Goal: Navigation & Orientation: Find specific page/section

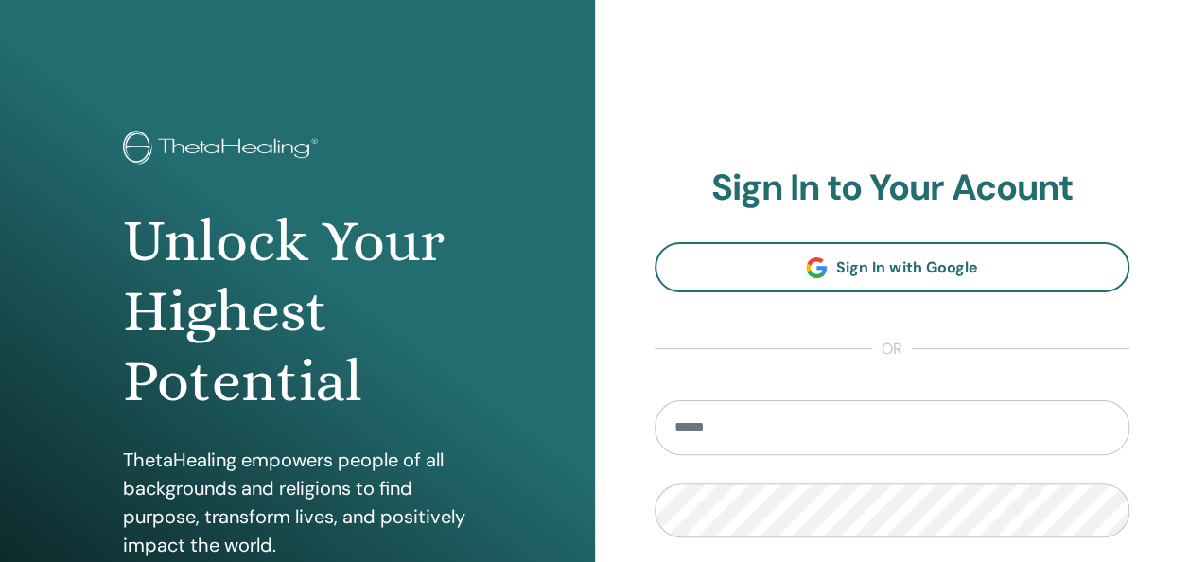
scroll to position [189, 0]
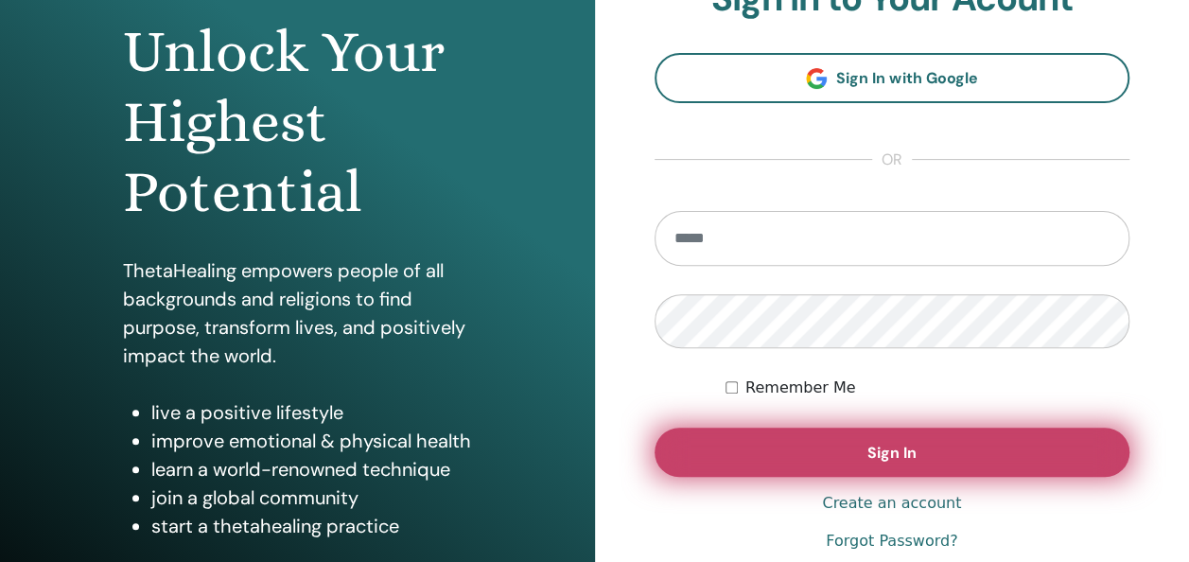
type input "**********"
click at [970, 463] on button "Sign In" at bounding box center [892, 451] width 476 height 49
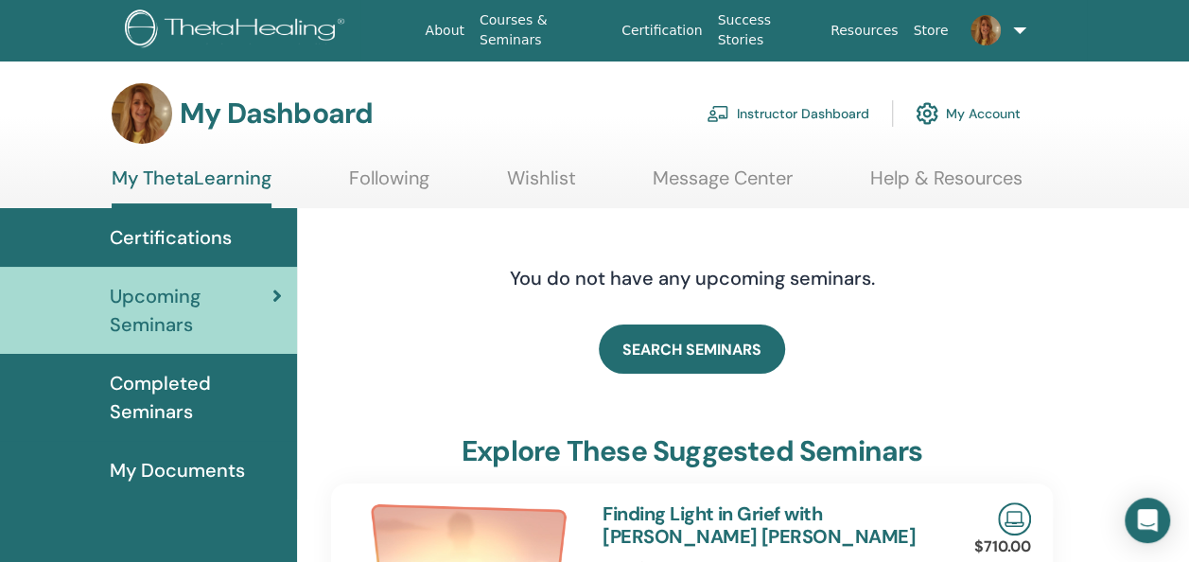
click at [780, 117] on link "Instructor Dashboard" at bounding box center [787, 114] width 163 height 42
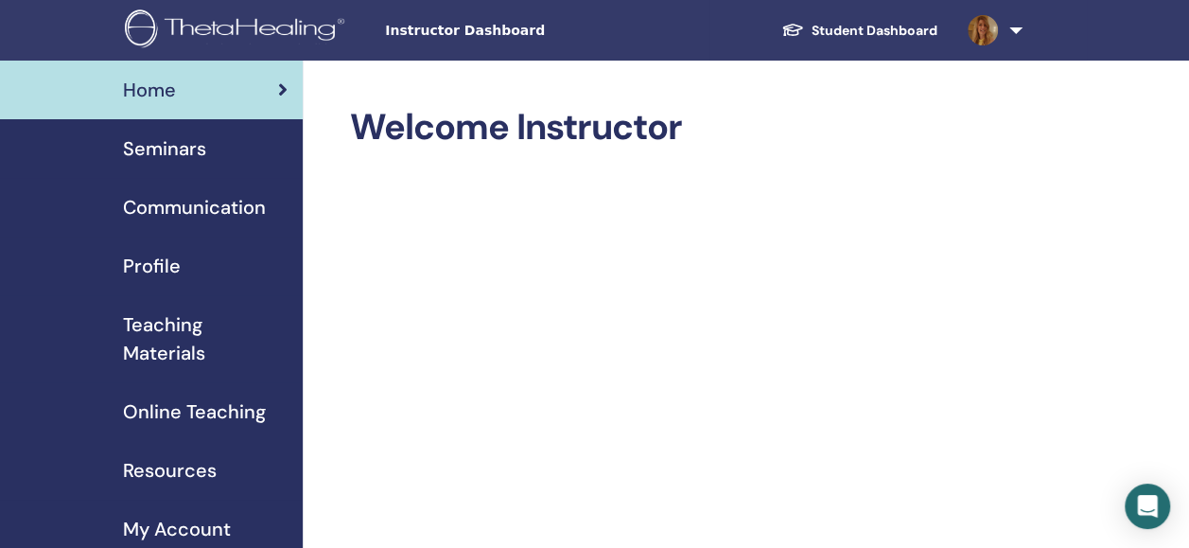
click at [149, 264] on span "Profile" at bounding box center [152, 266] width 58 height 28
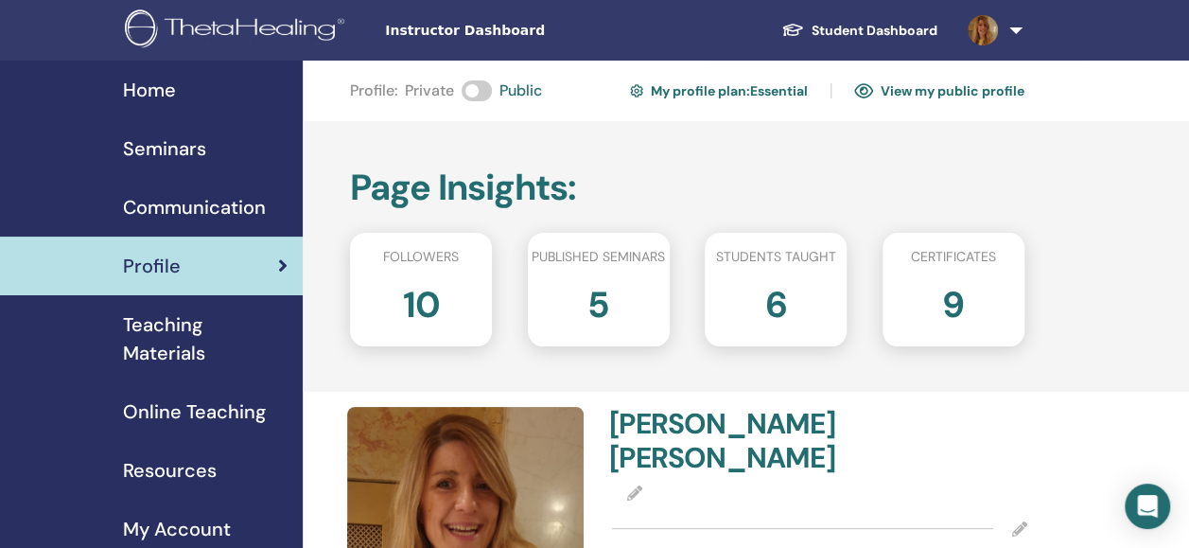
click at [434, 305] on h2 "10" at bounding box center [421, 300] width 37 height 53
click at [418, 244] on div "Followers 10" at bounding box center [421, 289] width 142 height 113
click at [987, 272] on div "Certificates" at bounding box center [953, 260] width 170 height 27
click at [851, 295] on div "6" at bounding box center [775, 312] width 170 height 76
click at [681, 291] on div "5" at bounding box center [598, 312] width 170 height 76
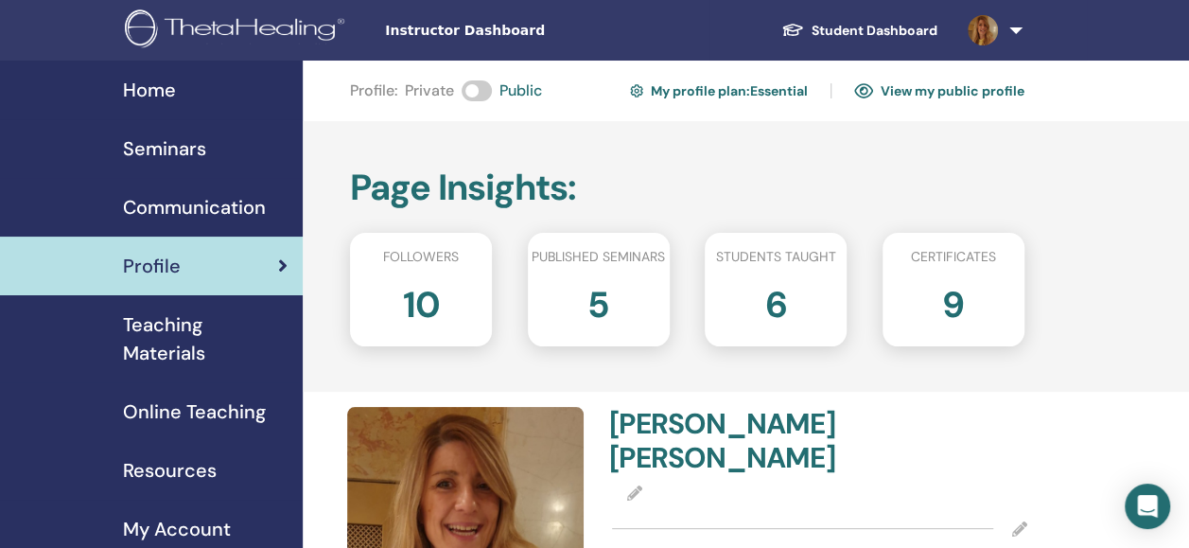
click at [566, 284] on div "5" at bounding box center [598, 312] width 170 height 76
click at [977, 279] on div "9" at bounding box center [953, 312] width 170 height 76
click at [196, 88] on div "Home" at bounding box center [151, 90] width 272 height 28
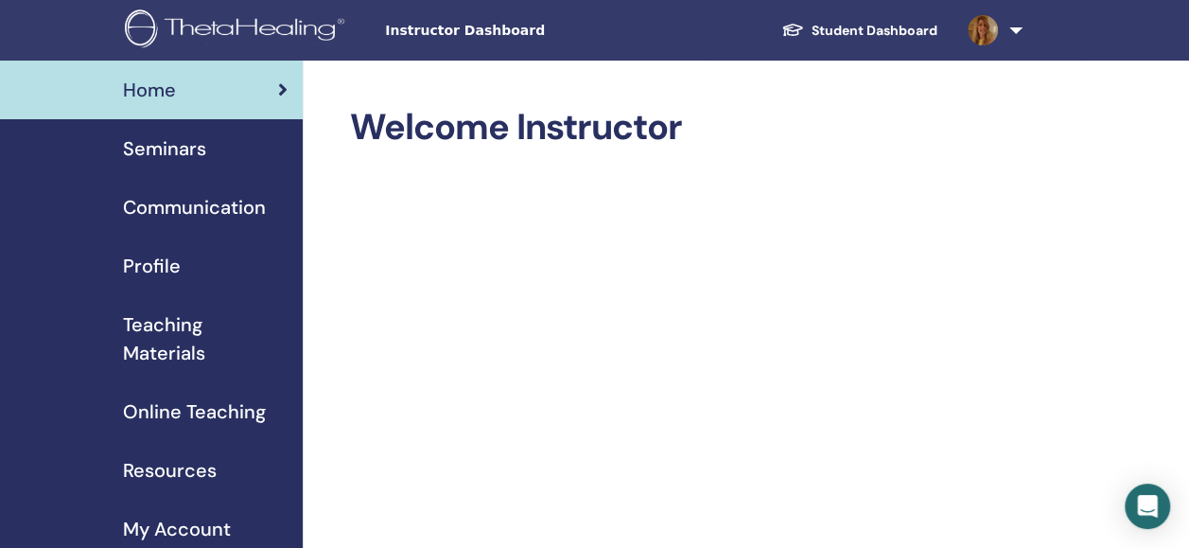
click at [842, 33] on link "Student Dashboard" at bounding box center [859, 30] width 186 height 35
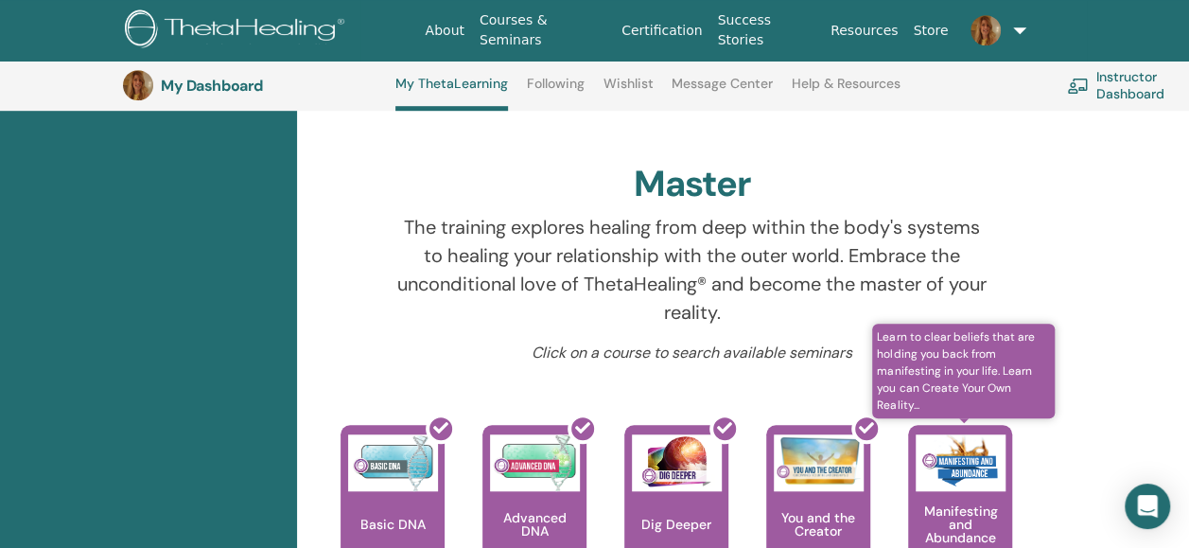
scroll to position [427, 0]
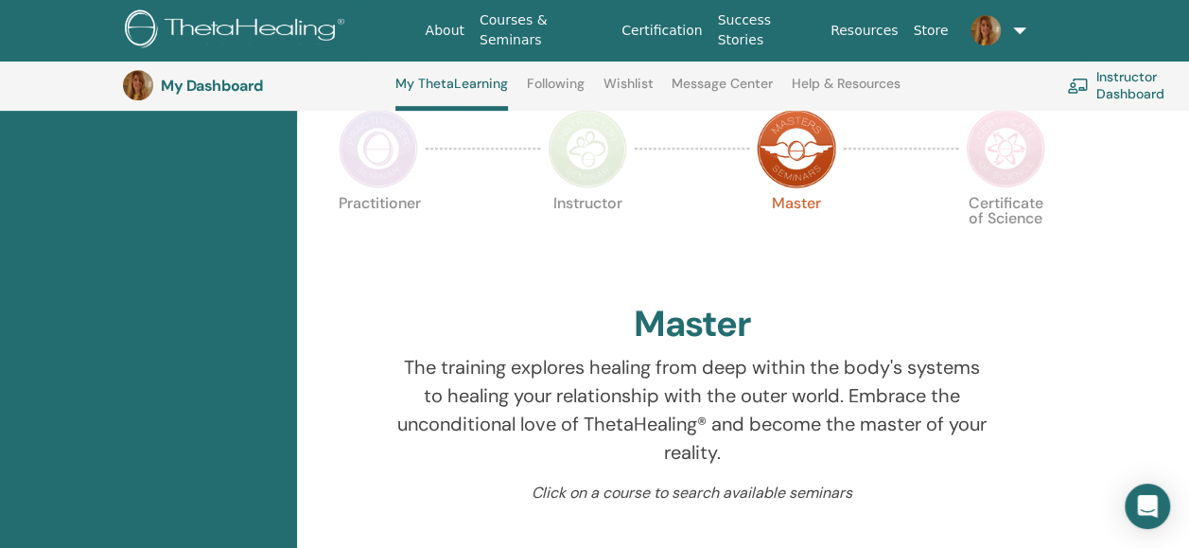
click at [1018, 21] on link at bounding box center [992, 30] width 75 height 61
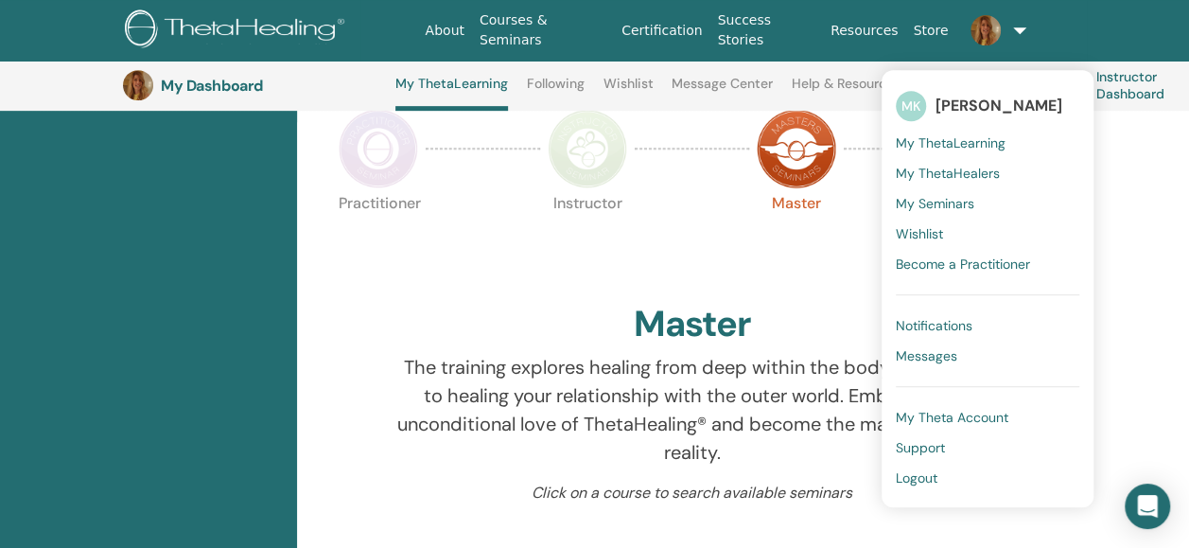
click at [966, 170] on span "My ThetaHealers" at bounding box center [948, 173] width 104 height 17
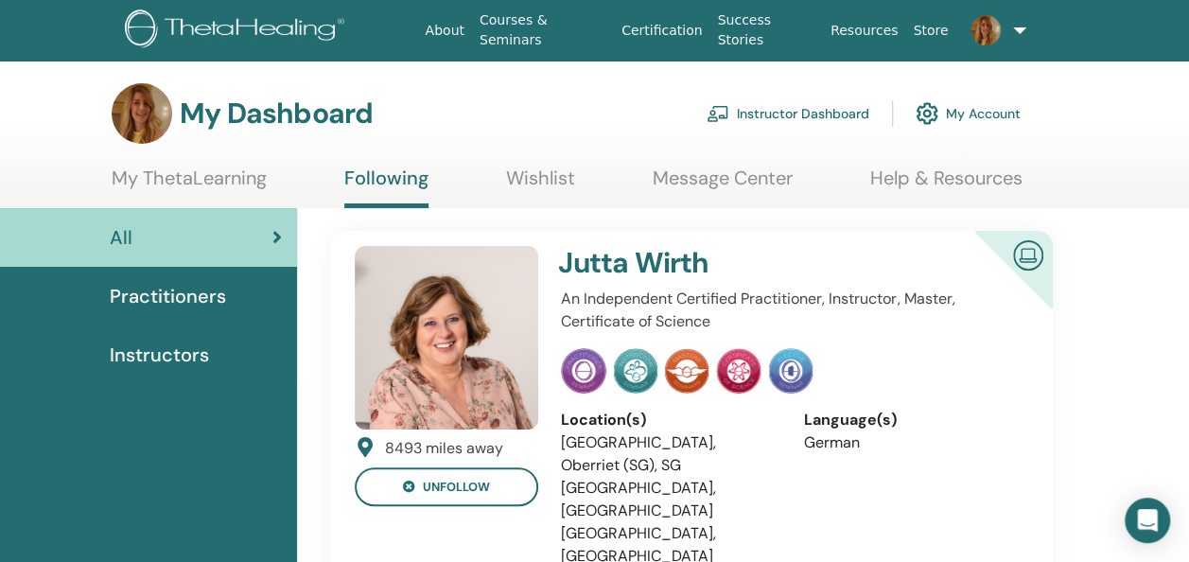
click at [202, 282] on span "Practitioners" at bounding box center [168, 296] width 116 height 28
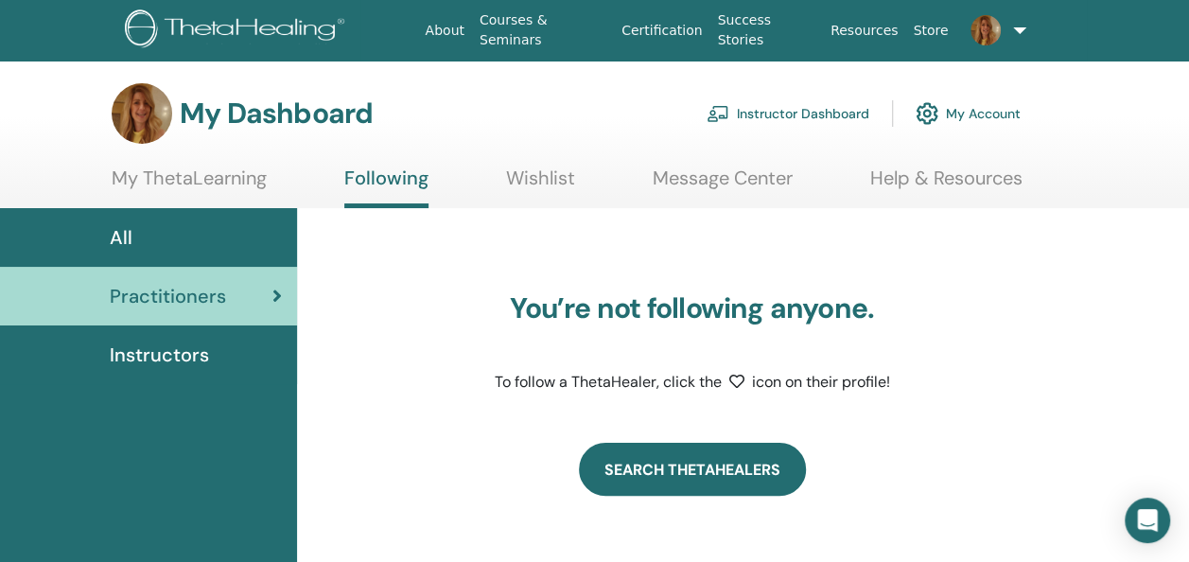
click at [700, 475] on link "Search ThetaHealers" at bounding box center [692, 469] width 227 height 53
click at [719, 476] on link "Search ThetaHealers" at bounding box center [692, 469] width 227 height 53
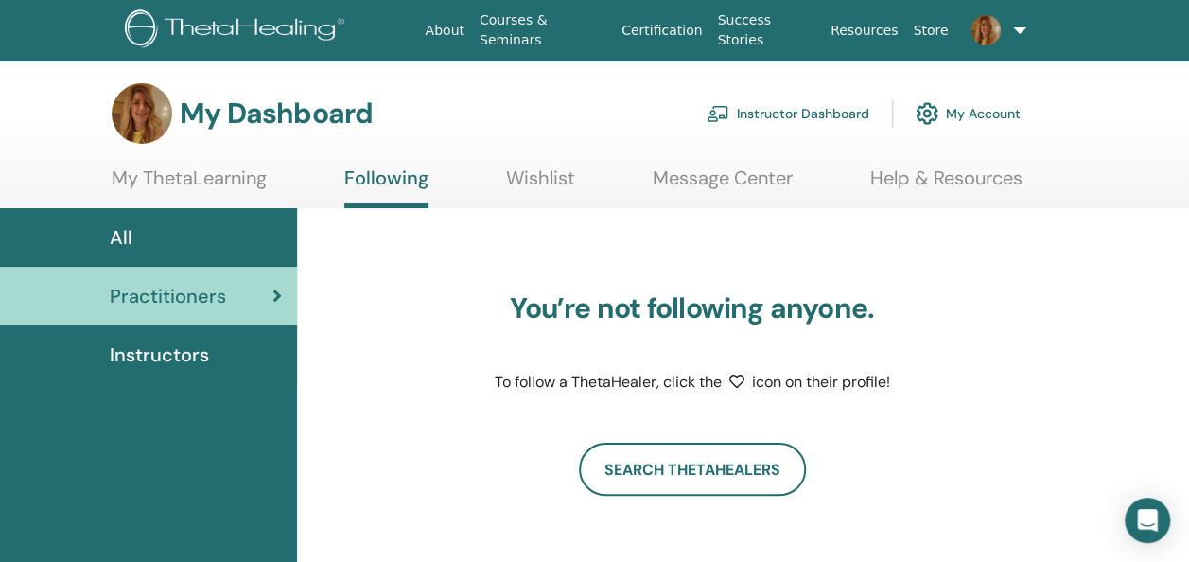
click at [192, 359] on span "Instructors" at bounding box center [159, 354] width 99 height 28
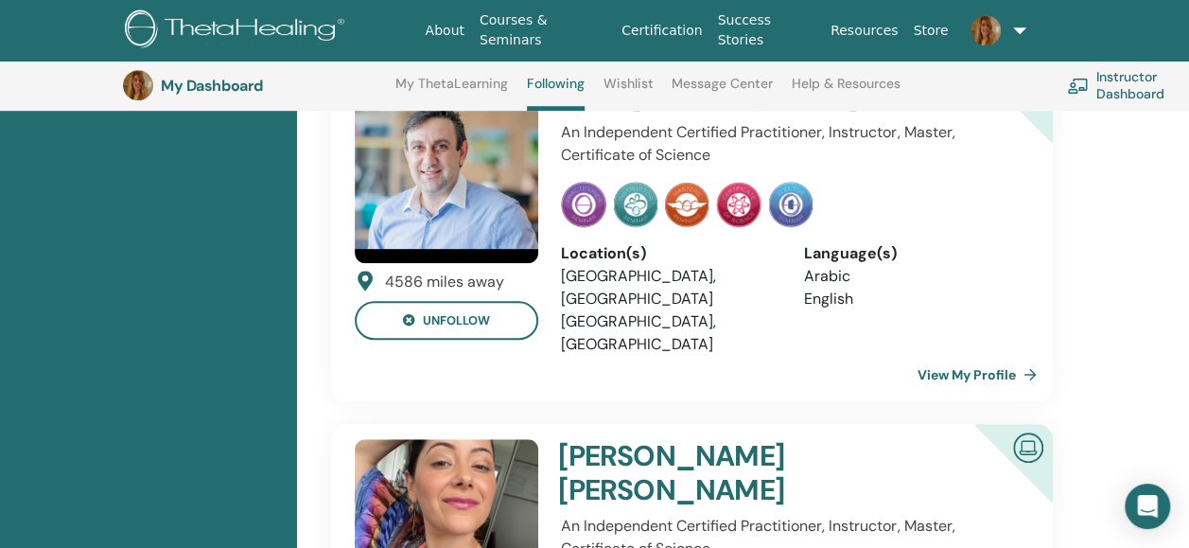
scroll to position [806, 0]
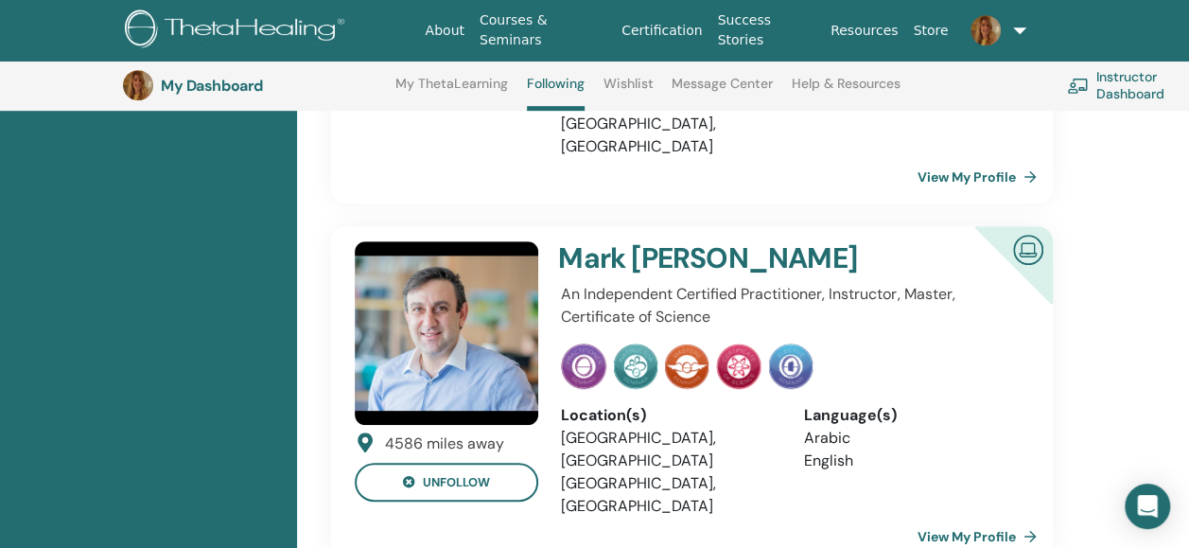
scroll to position [427, 0]
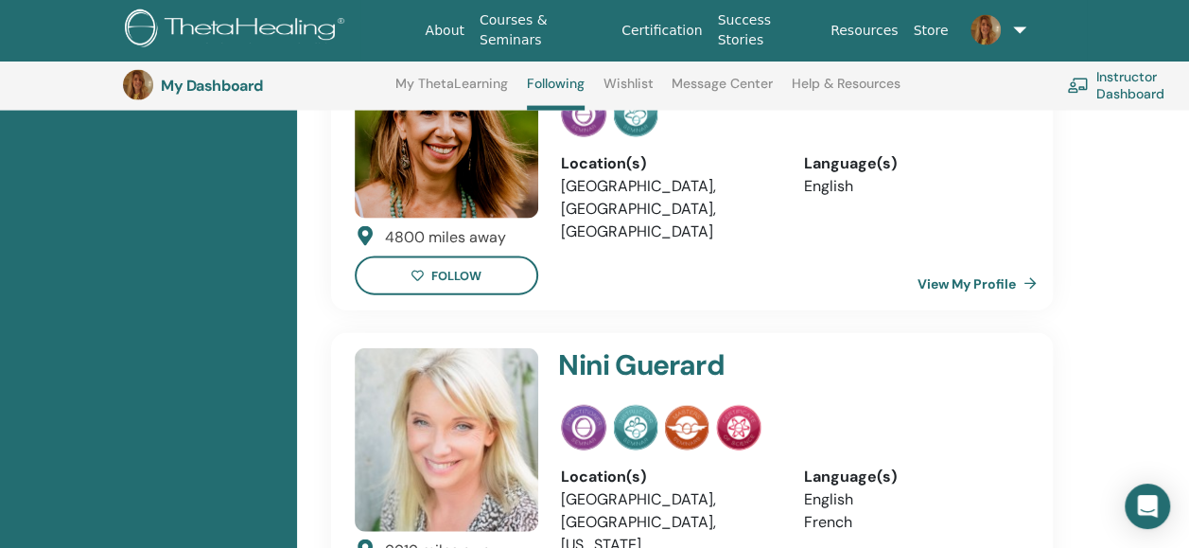
scroll to position [1751, 0]
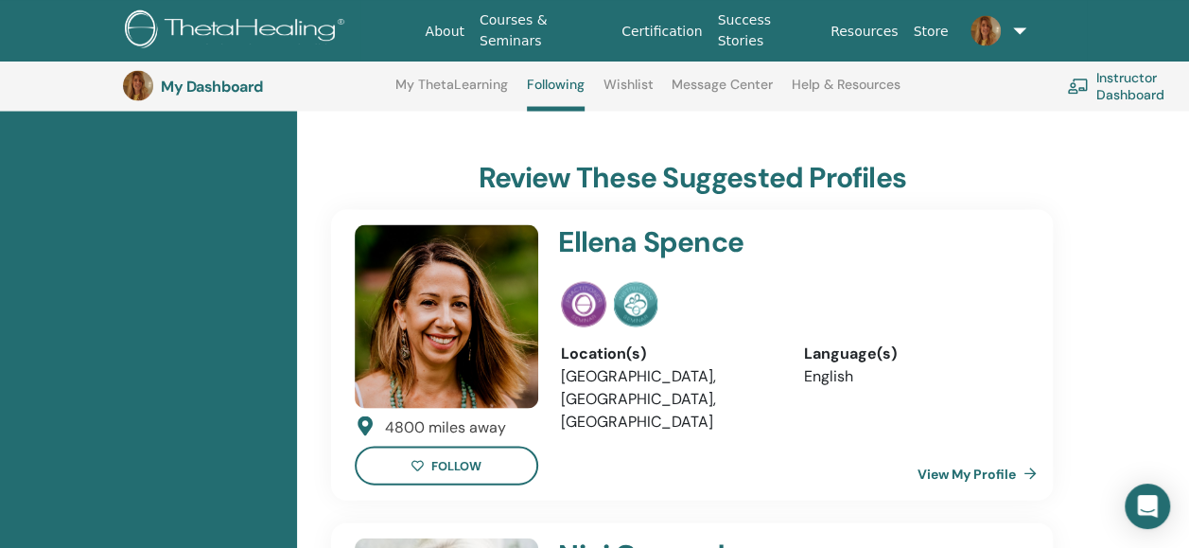
click at [995, 454] on link "View My Profile" at bounding box center [980, 473] width 127 height 38
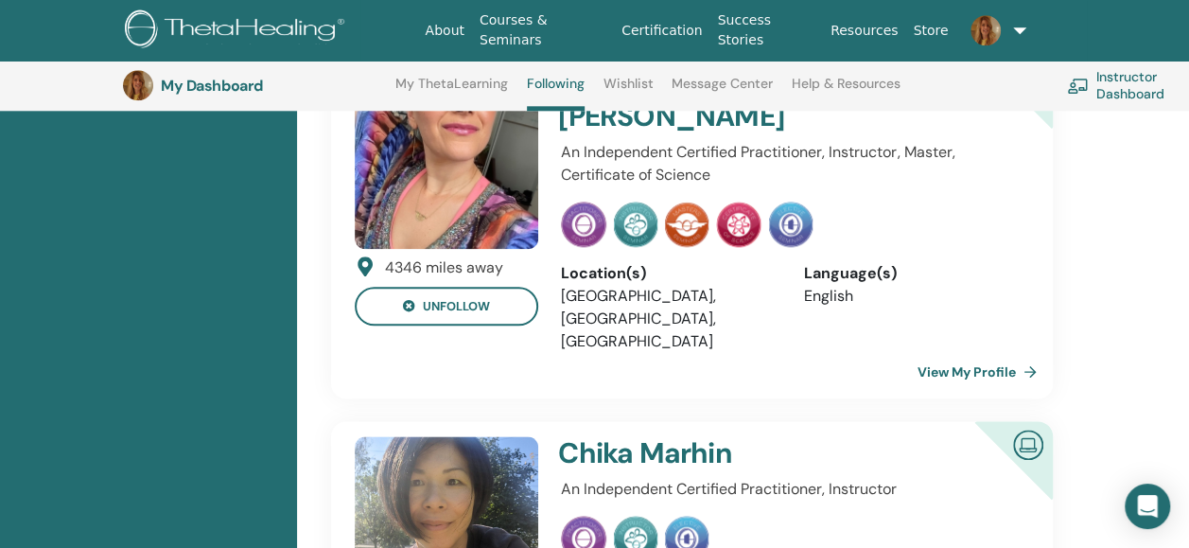
scroll to position [1184, 0]
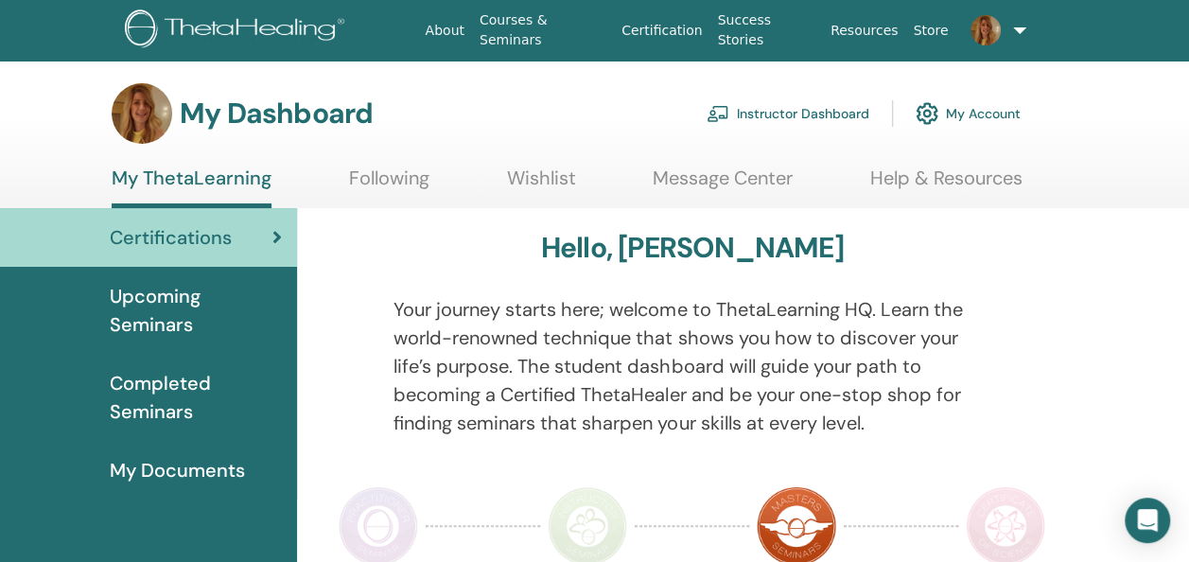
click at [410, 183] on link "Following" at bounding box center [389, 184] width 80 height 37
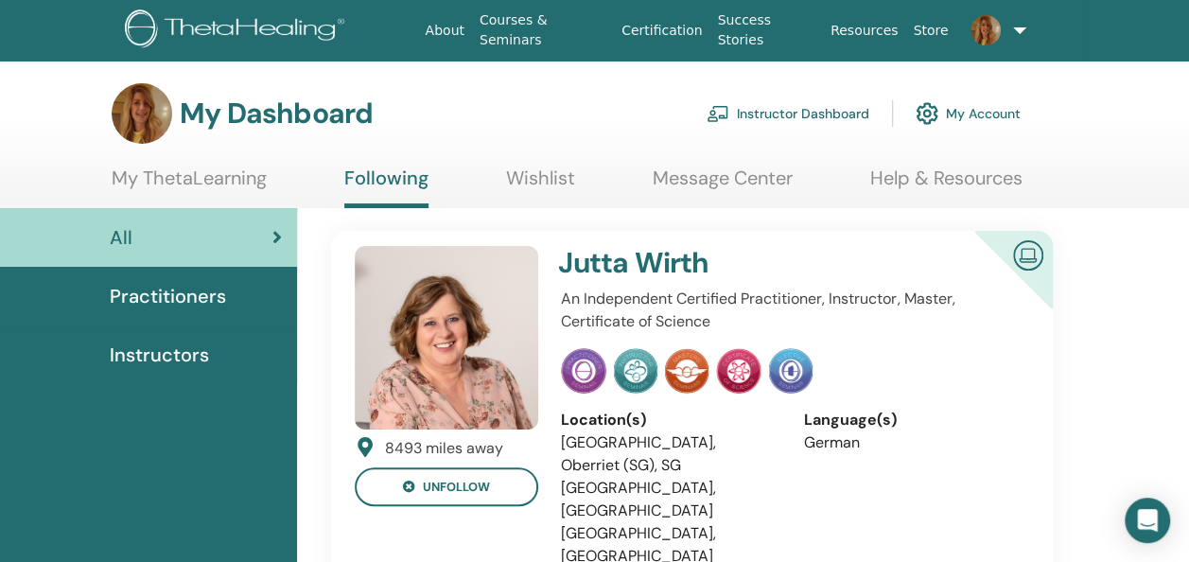
click at [225, 170] on link "My ThetaLearning" at bounding box center [189, 184] width 155 height 37
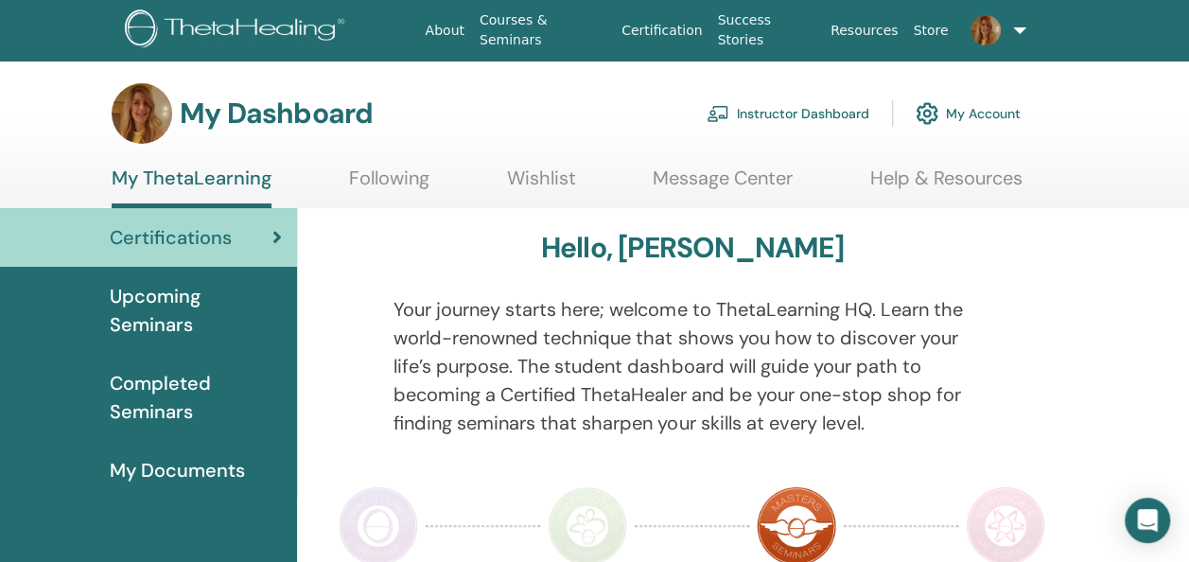
click at [192, 470] on span "My Documents" at bounding box center [177, 470] width 135 height 28
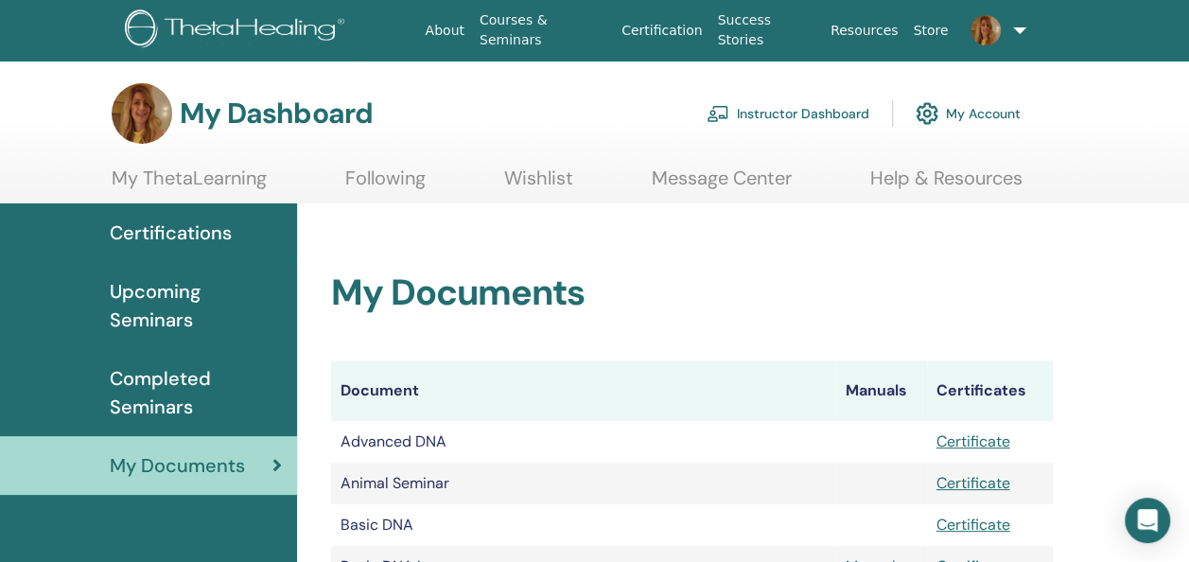
click at [983, 111] on link "My Account" at bounding box center [967, 114] width 105 height 42
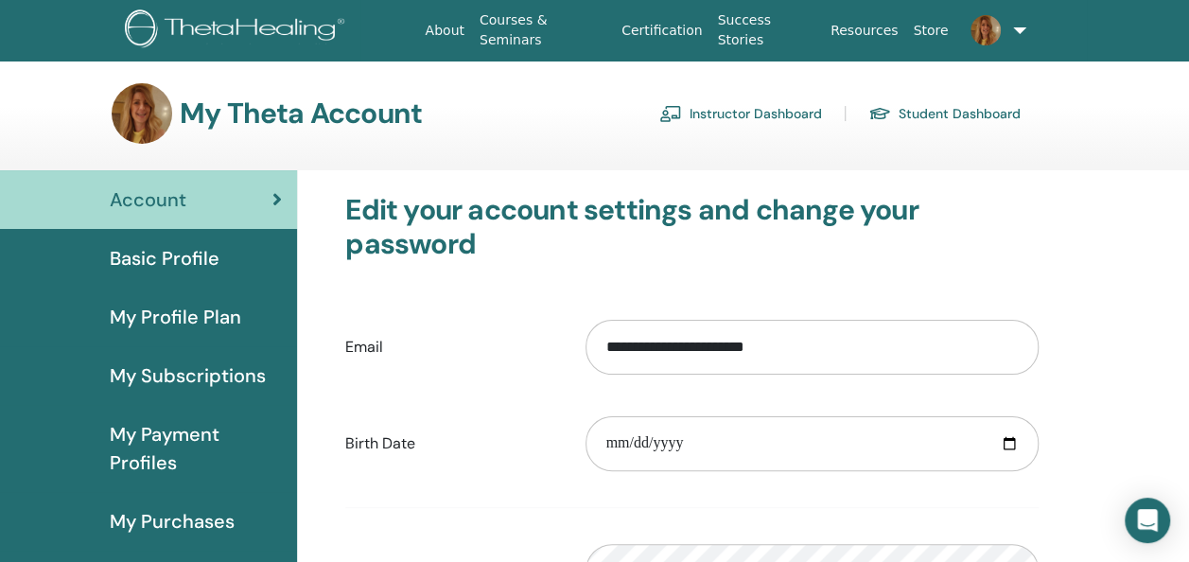
click at [784, 119] on link "Instructor Dashboard" at bounding box center [740, 113] width 163 height 30
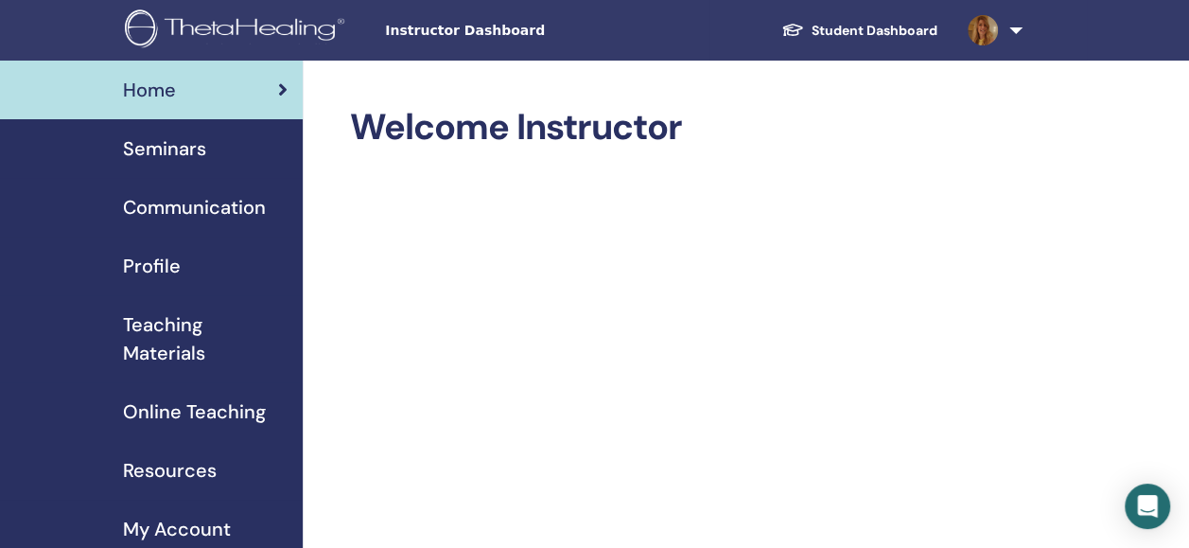
click at [187, 133] on link "Seminars" at bounding box center [151, 148] width 303 height 59
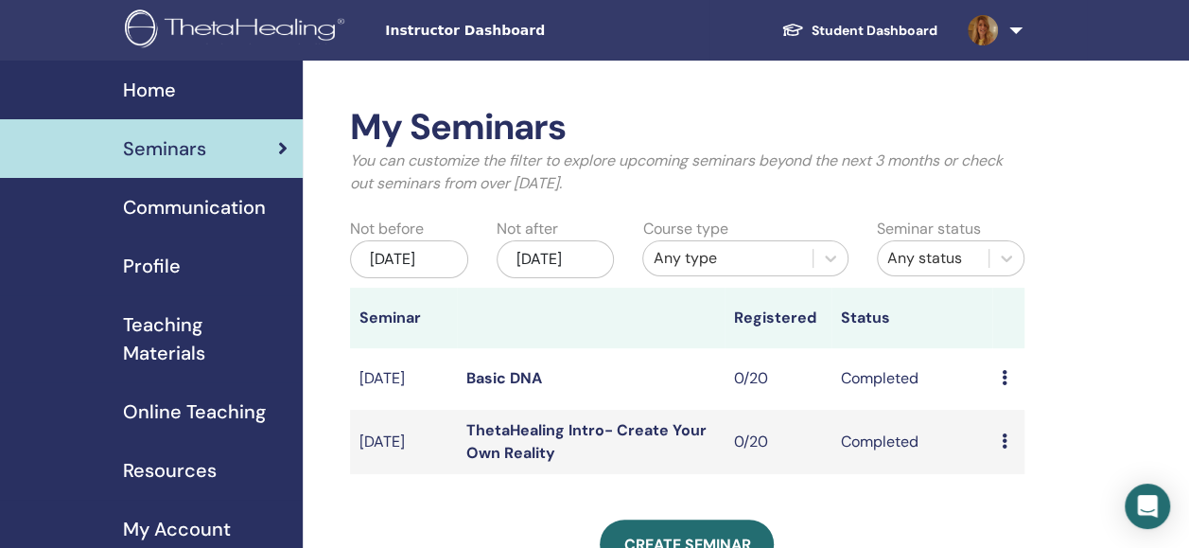
click at [170, 269] on span "Profile" at bounding box center [152, 266] width 58 height 28
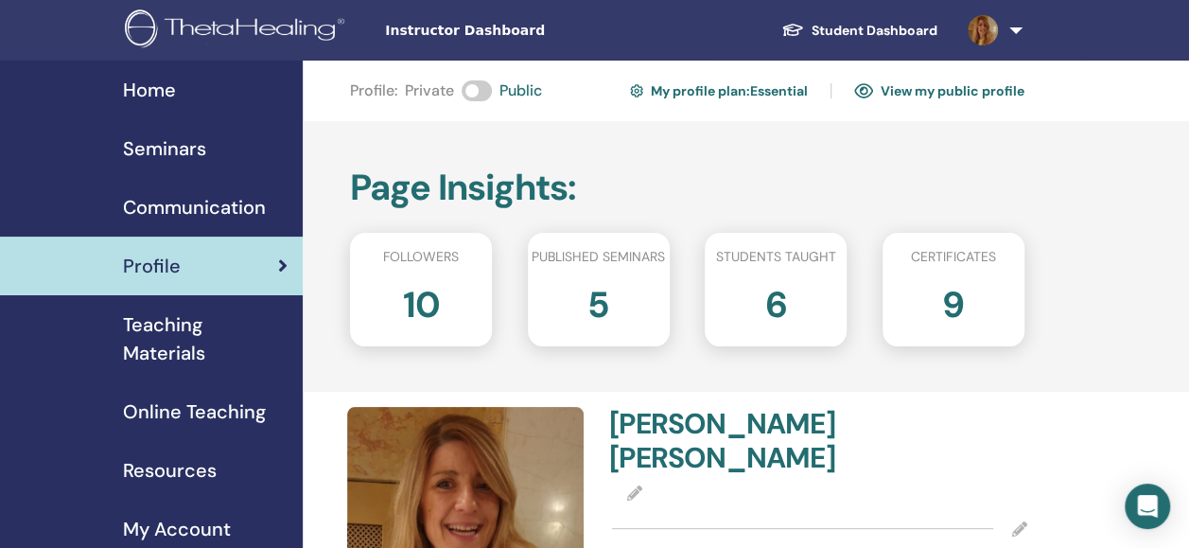
click at [427, 300] on h2 "10" at bounding box center [421, 300] width 37 height 53
click at [429, 280] on h2 "10" at bounding box center [421, 300] width 37 height 53
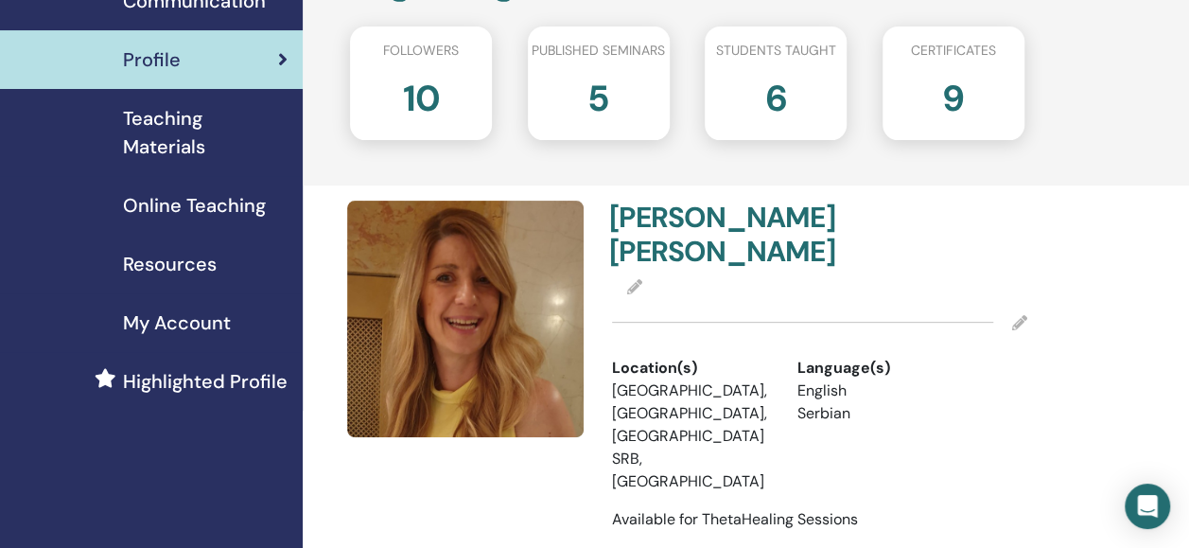
scroll to position [189, 0]
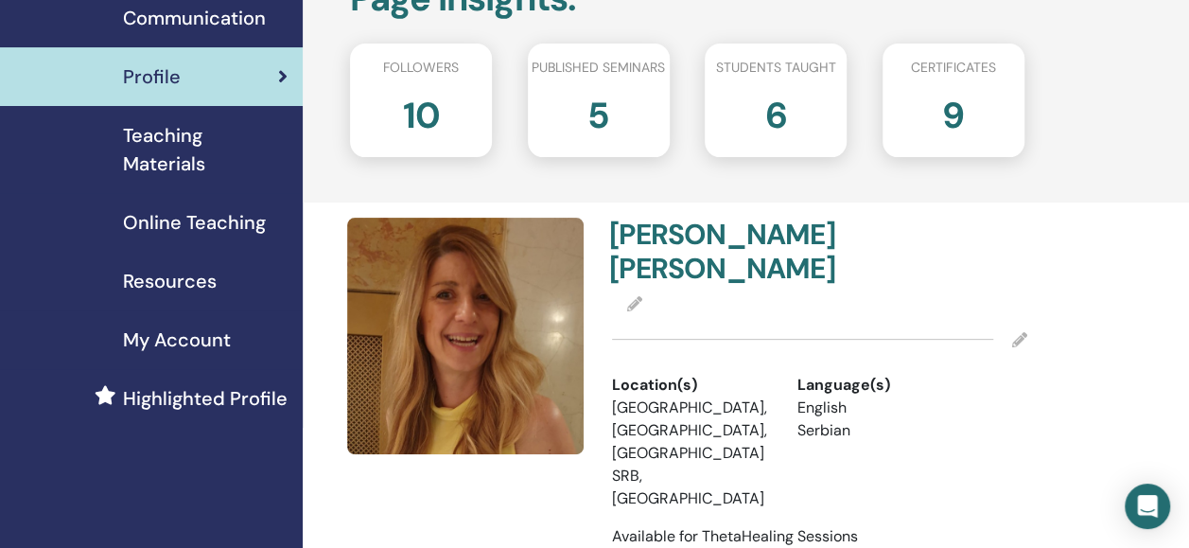
click at [206, 225] on span "Online Teaching" at bounding box center [194, 222] width 143 height 28
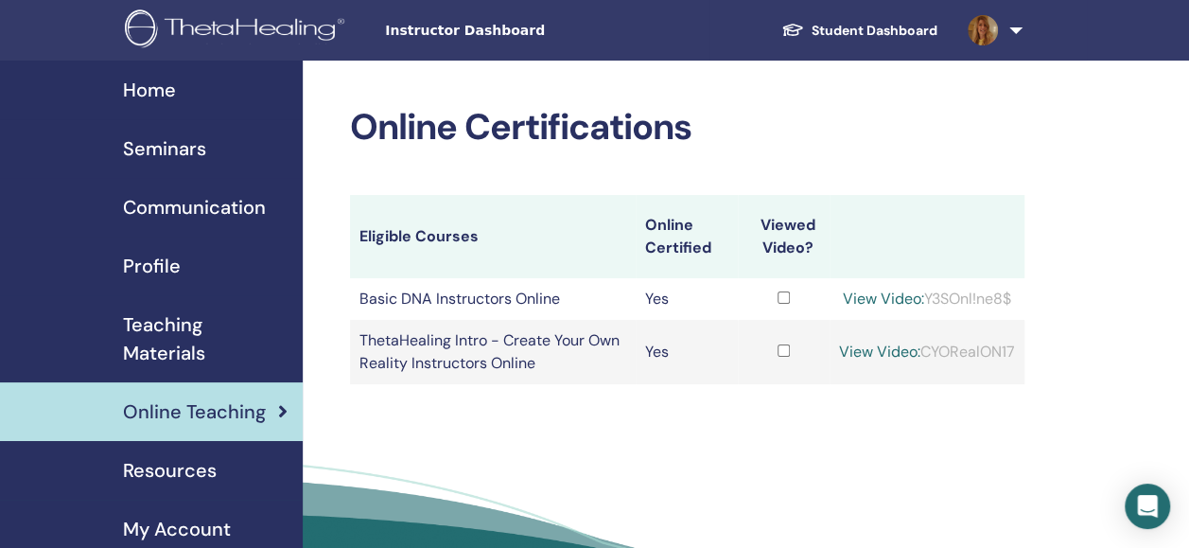
click at [134, 270] on span "Profile" at bounding box center [152, 266] width 58 height 28
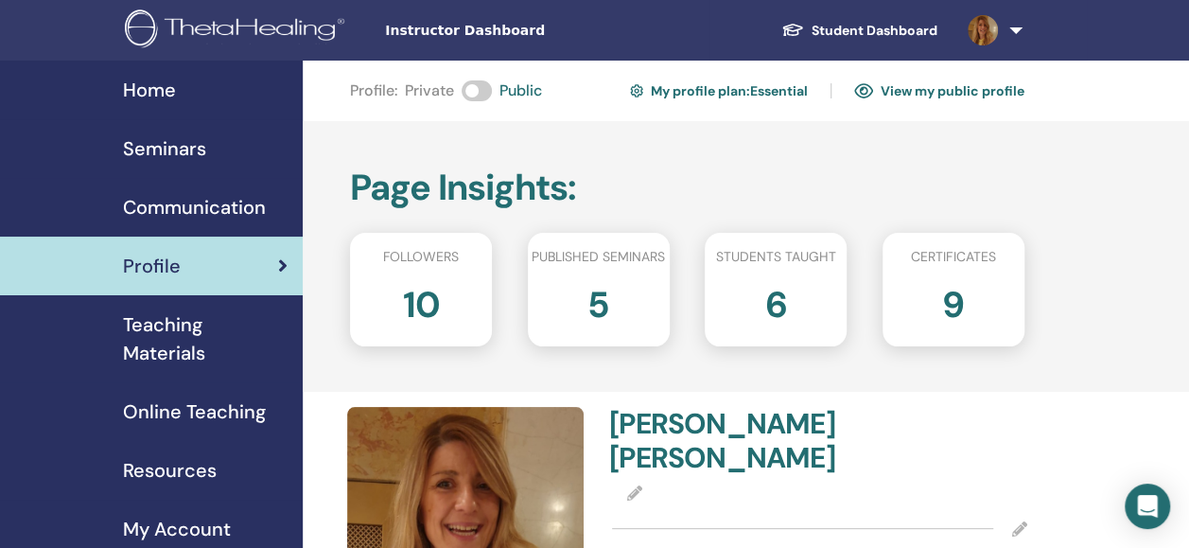
click at [776, 89] on link "My profile plan : Essential" at bounding box center [719, 91] width 178 height 30
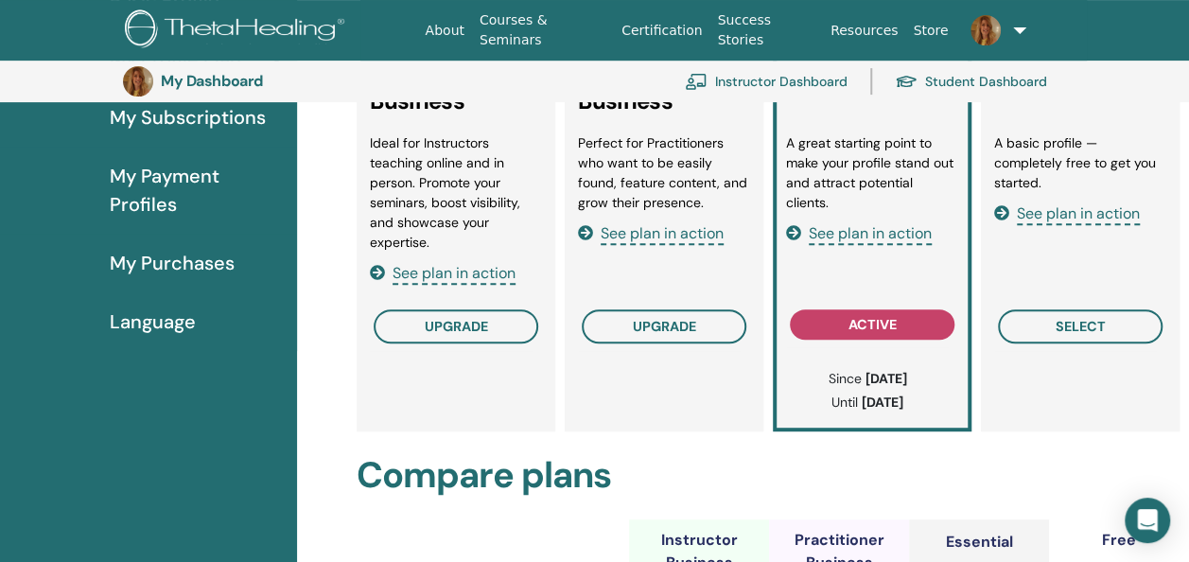
scroll to position [231, 0]
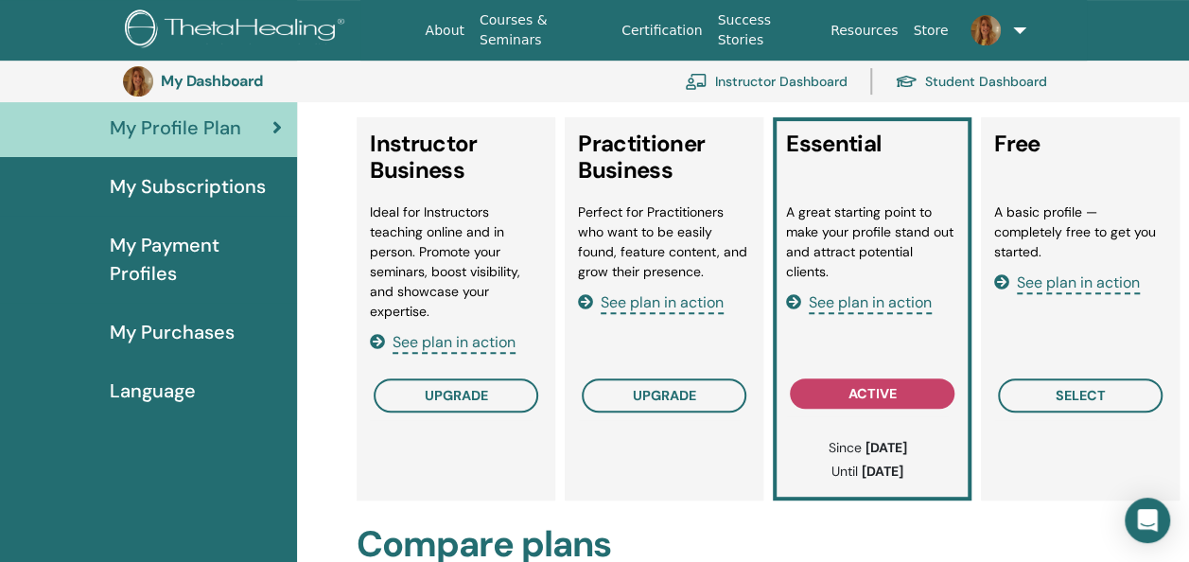
click at [127, 263] on span "My Payment Profiles" at bounding box center [196, 259] width 172 height 57
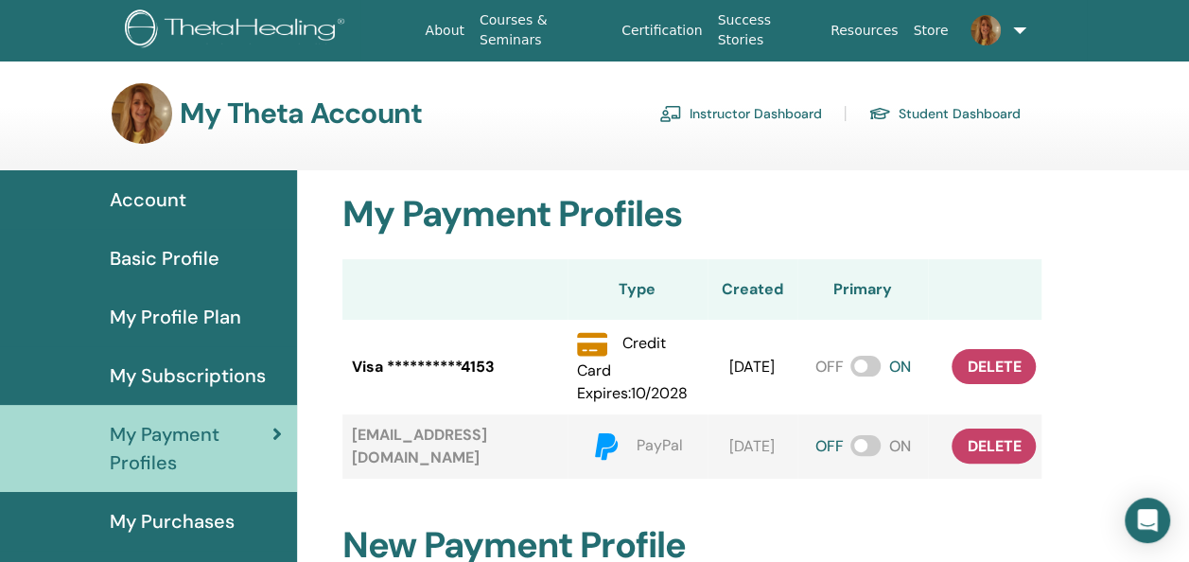
click at [924, 109] on link "Student Dashboard" at bounding box center [944, 113] width 152 height 30
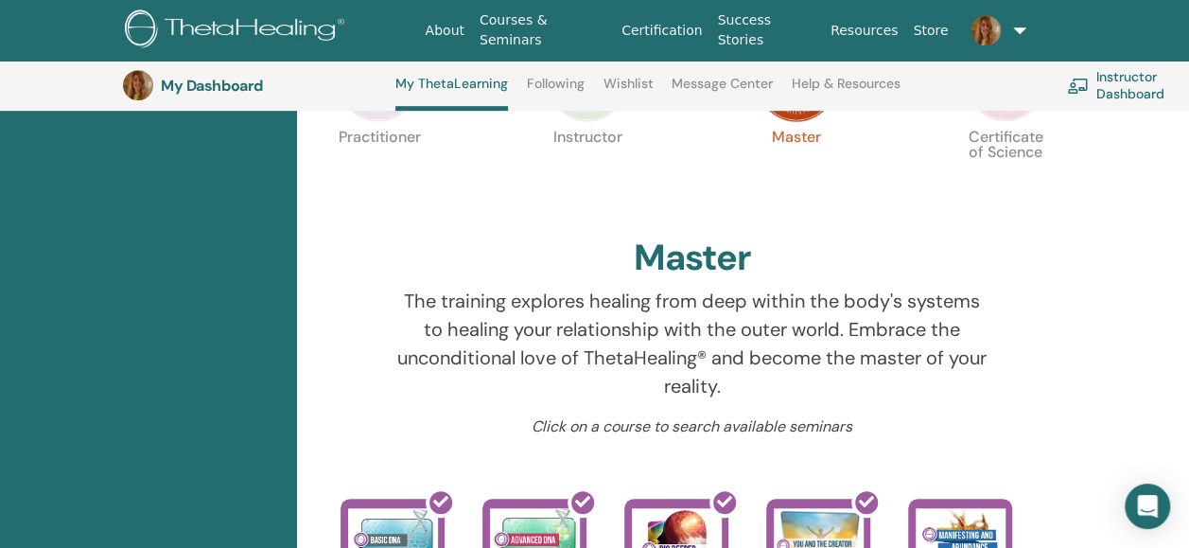
scroll to position [238, 0]
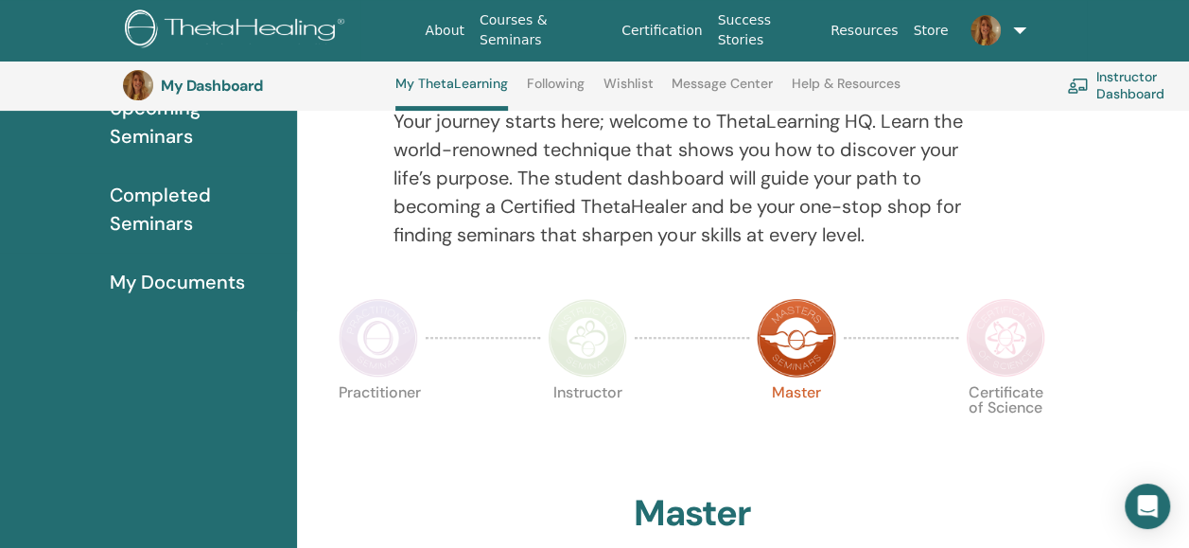
click at [1012, 340] on img at bounding box center [1005, 337] width 79 height 79
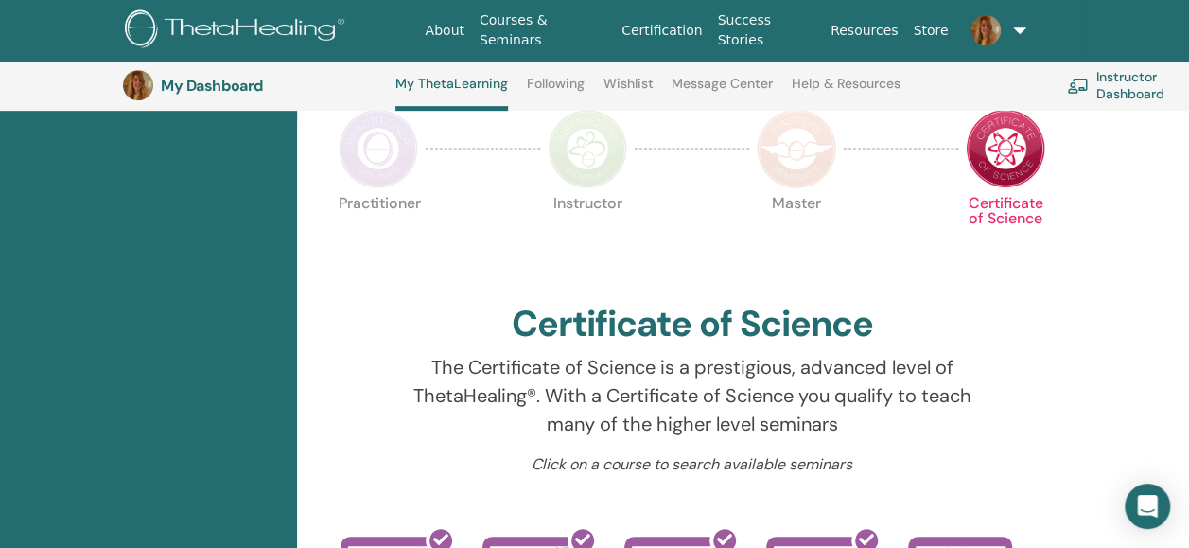
scroll to position [238, 0]
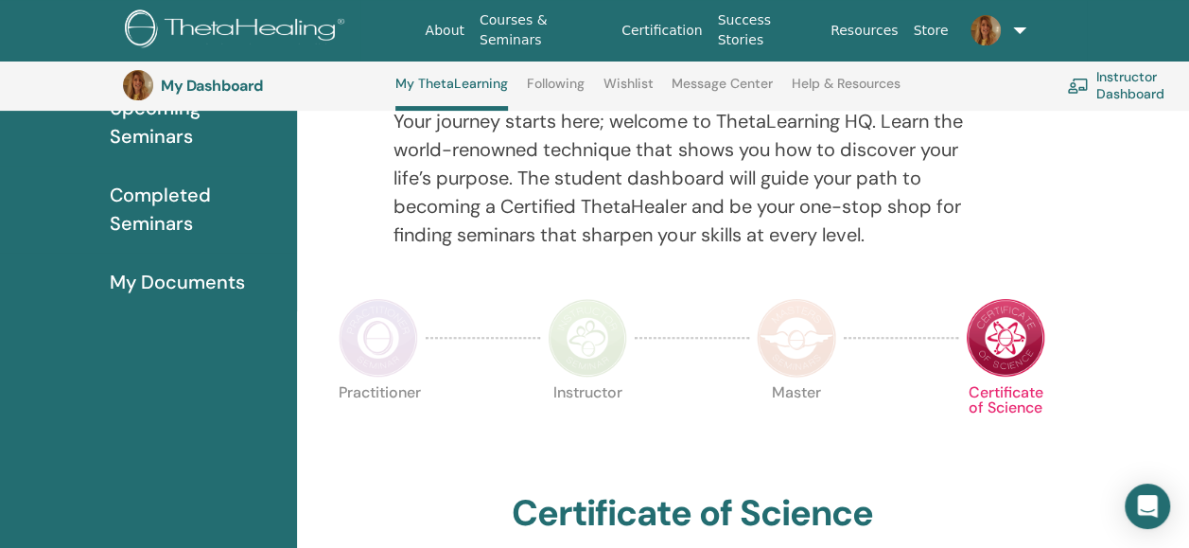
click at [796, 345] on img at bounding box center [796, 337] width 79 height 79
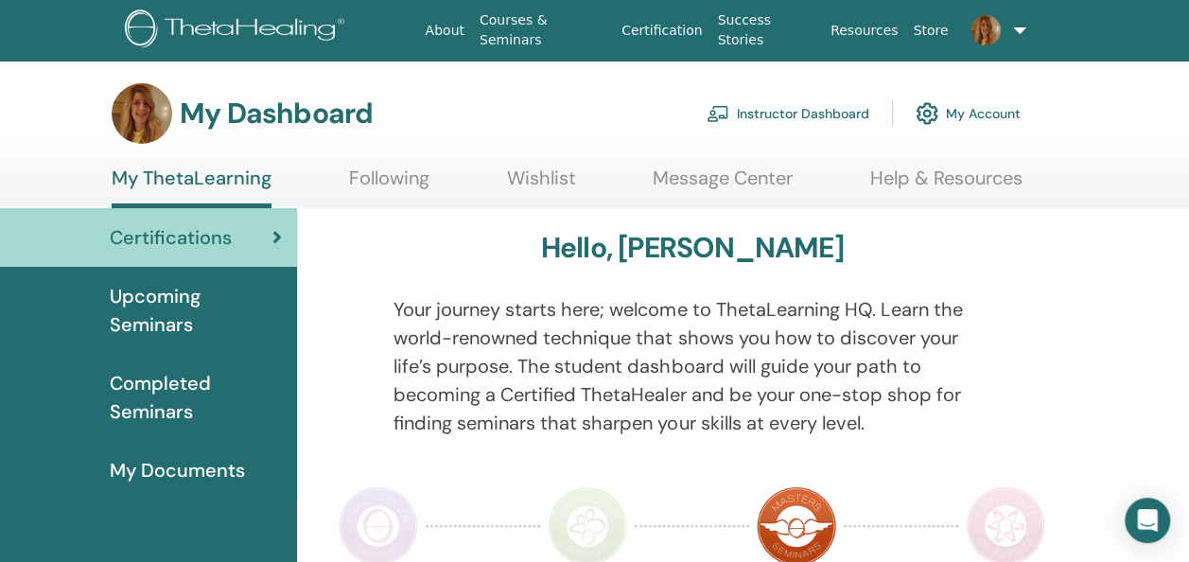
click at [780, 118] on link "Instructor Dashboard" at bounding box center [787, 114] width 163 height 42
